Goal: Task Accomplishment & Management: Use online tool/utility

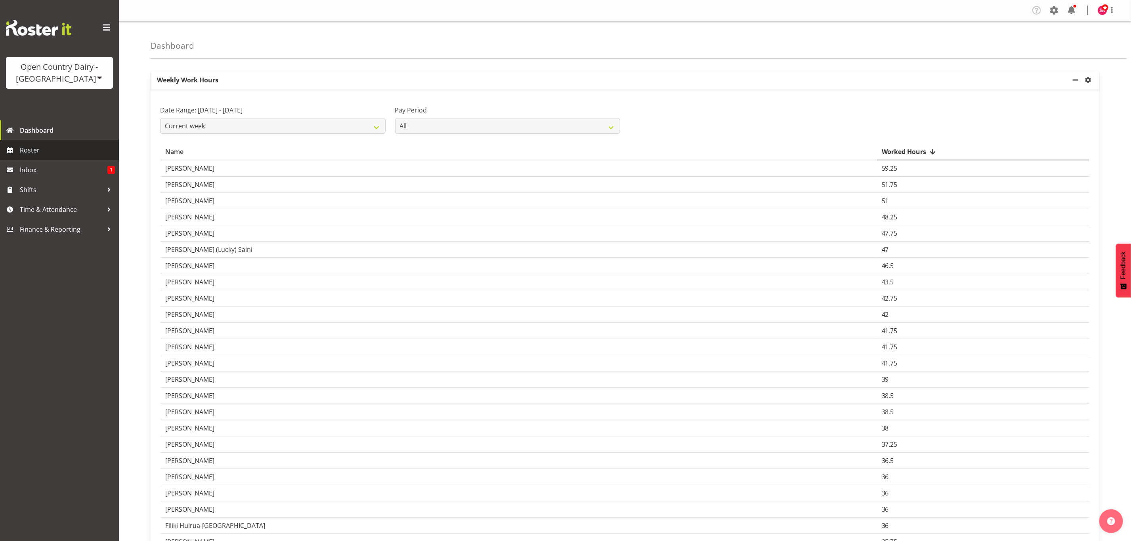
click at [56, 150] on span "Roster" at bounding box center [67, 150] width 95 height 12
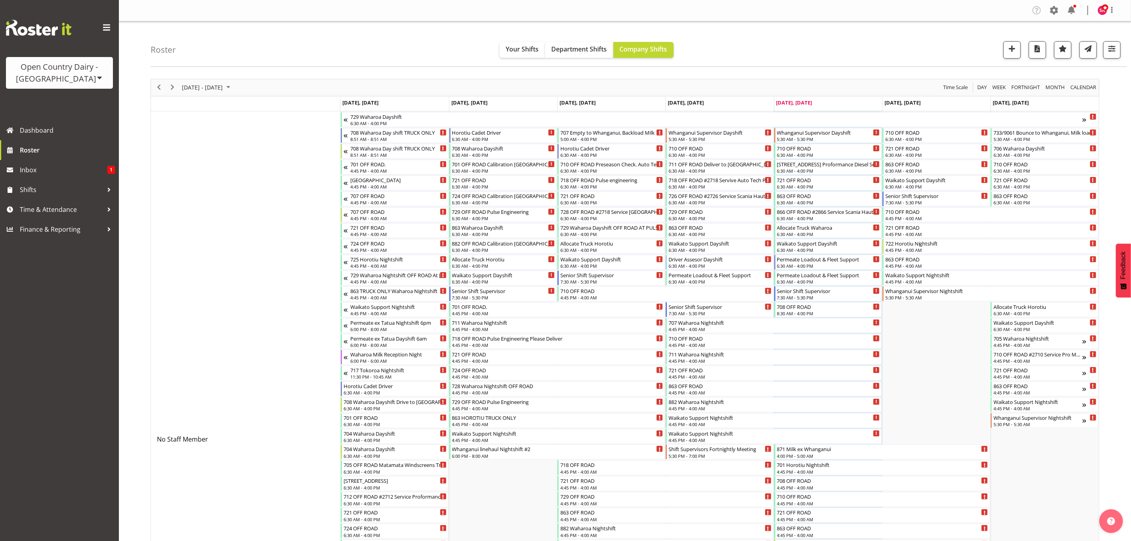
click at [88, 78] on div "Open Country Dairy - [GEOGRAPHIC_DATA]" at bounding box center [59, 73] width 91 height 24
click at [70, 105] on link "Open Country Dairy - [GEOGRAPHIC_DATA]" at bounding box center [82, 101] width 153 height 14
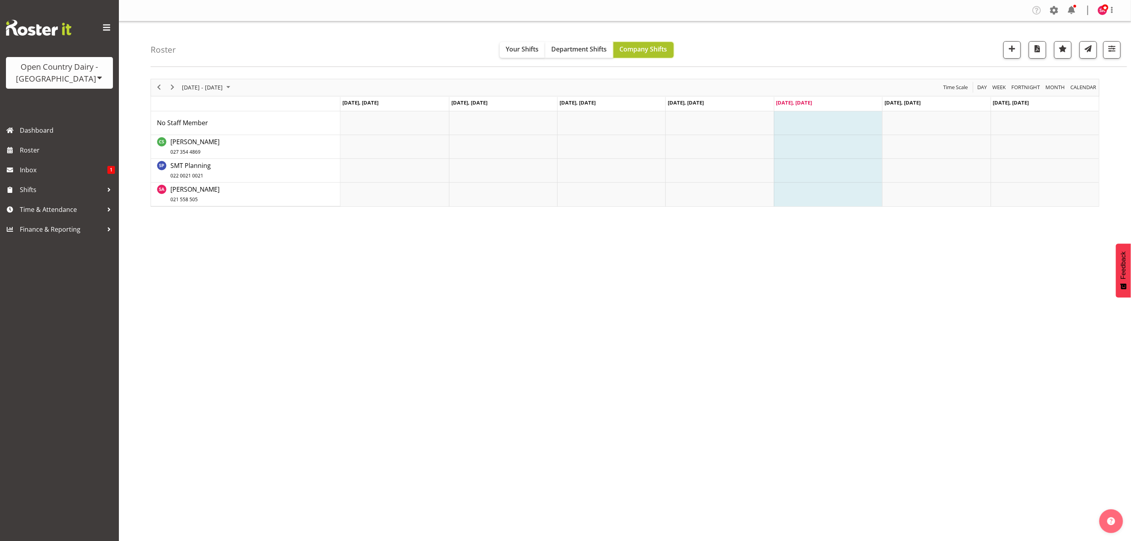
click at [662, 48] on span "Company Shifts" at bounding box center [644, 49] width 48 height 9
click at [1118, 49] on button "button" at bounding box center [1111, 49] width 17 height 17
click at [1055, 96] on span "All Departments" at bounding box center [1061, 98] width 55 height 10
click at [1060, 74] on span "All Locations" at bounding box center [1062, 74] width 44 height 10
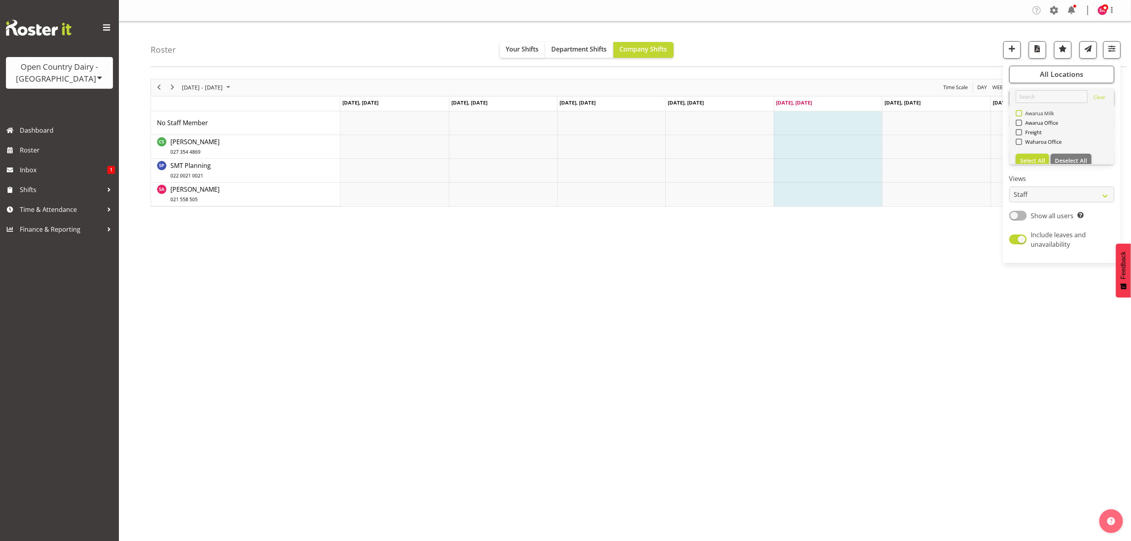
click at [1023, 111] on span "Awarua Milk" at bounding box center [1038, 113] width 33 height 6
click at [1021, 111] on input "Awarua Milk" at bounding box center [1018, 113] width 5 height 5
checkbox input "true"
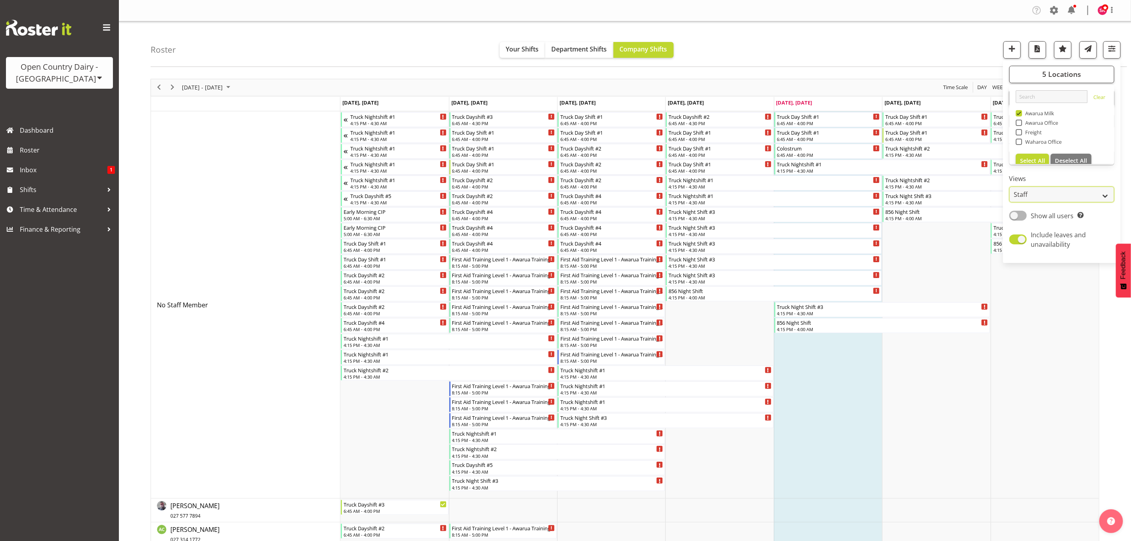
click at [1035, 197] on select "Staff Role Shift - Horizontal Shift - Vertical Staff - Location" at bounding box center [1062, 195] width 105 height 16
select select "shift"
click at [1010, 187] on select "Staff Role Shift - Horizontal Shift - Vertical Staff - Location" at bounding box center [1062, 195] width 105 height 16
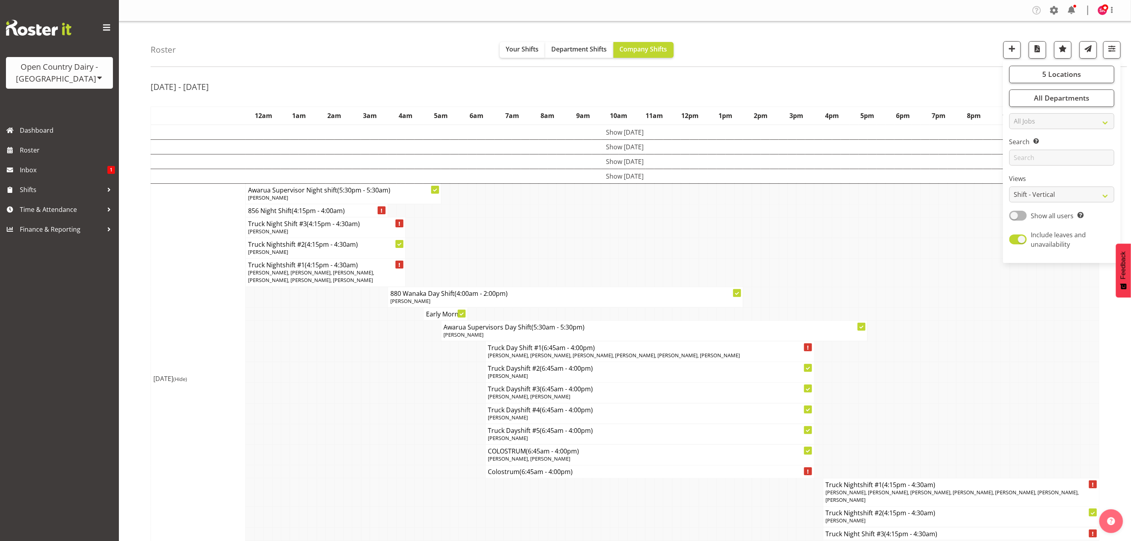
click at [618, 178] on td "Show Thu 14th Aug 2025" at bounding box center [625, 176] width 948 height 15
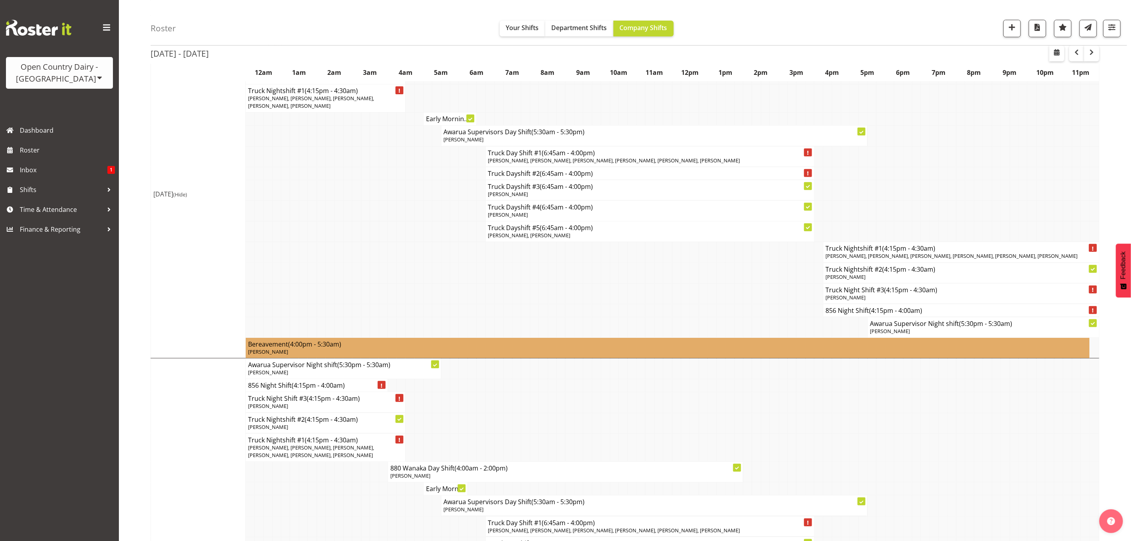
scroll to position [357, 0]
